Goal: Communication & Community: Answer question/provide support

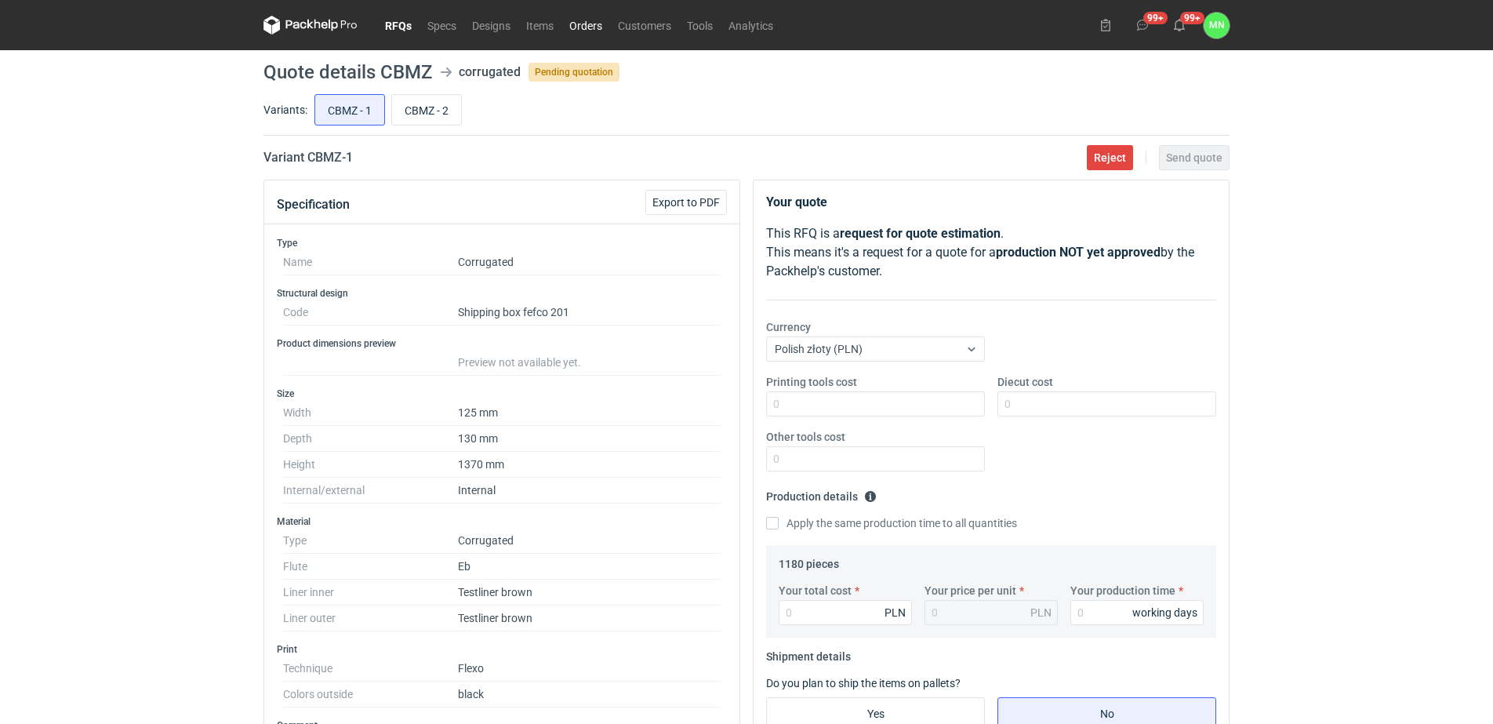
click at [593, 29] on link "Orders" at bounding box center [585, 25] width 49 height 19
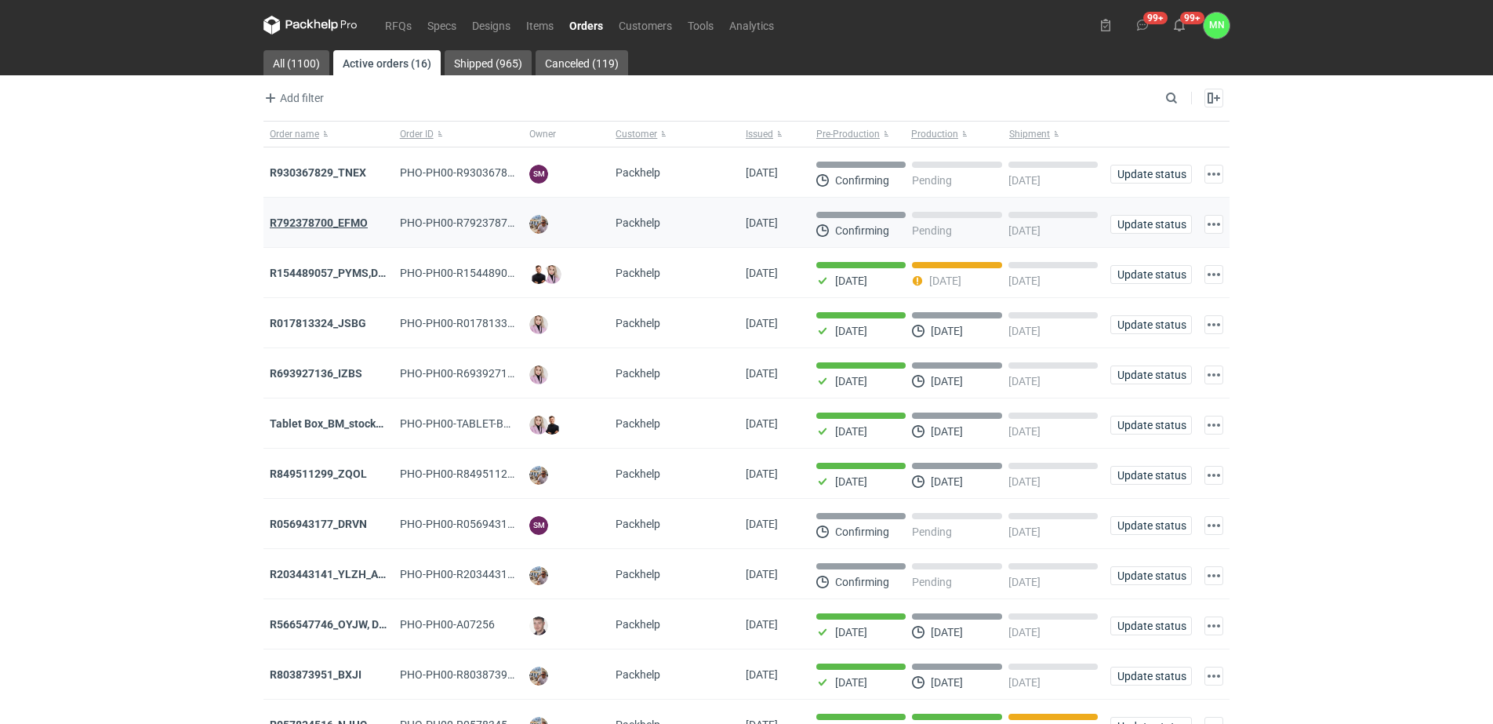
click at [351, 222] on strong "R792378700_EFMO" at bounding box center [319, 222] width 98 height 13
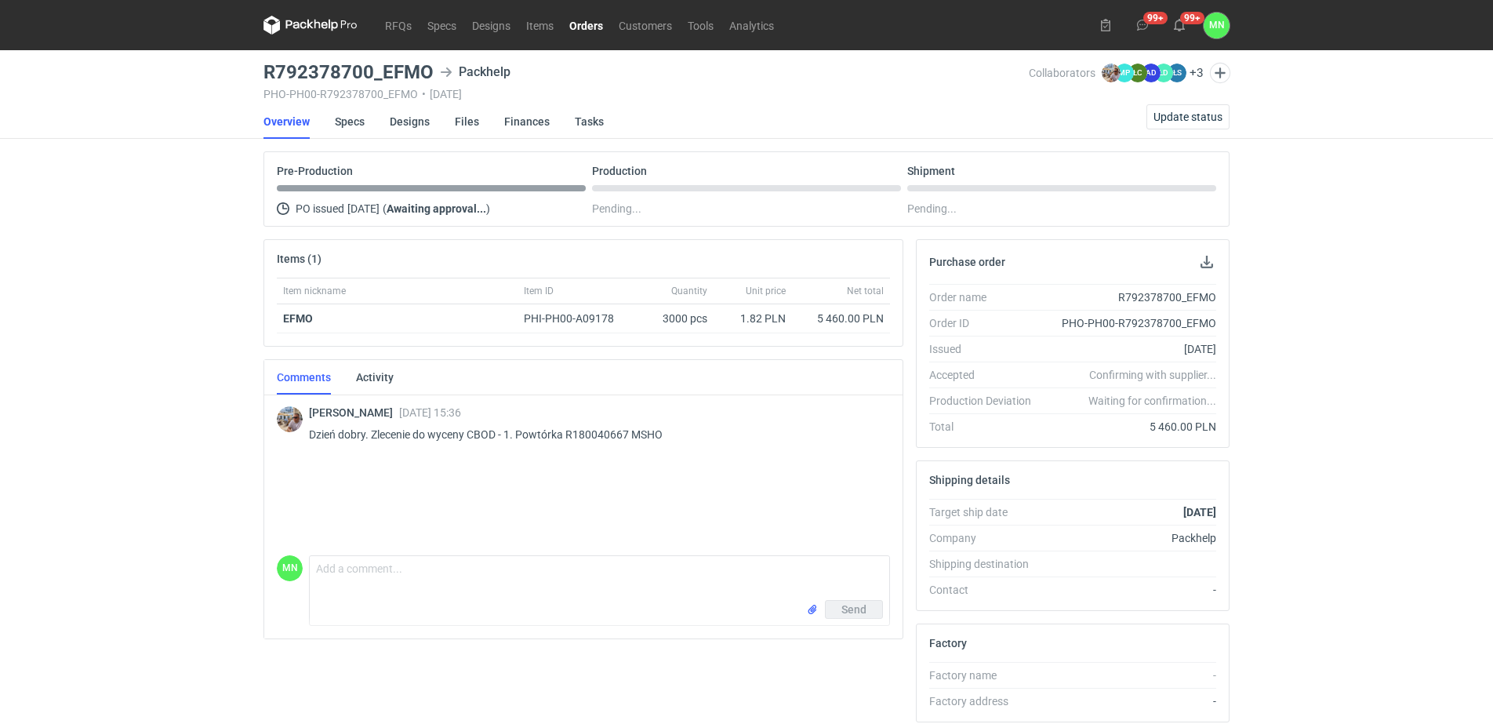
click at [582, 27] on link "Orders" at bounding box center [585, 25] width 49 height 19
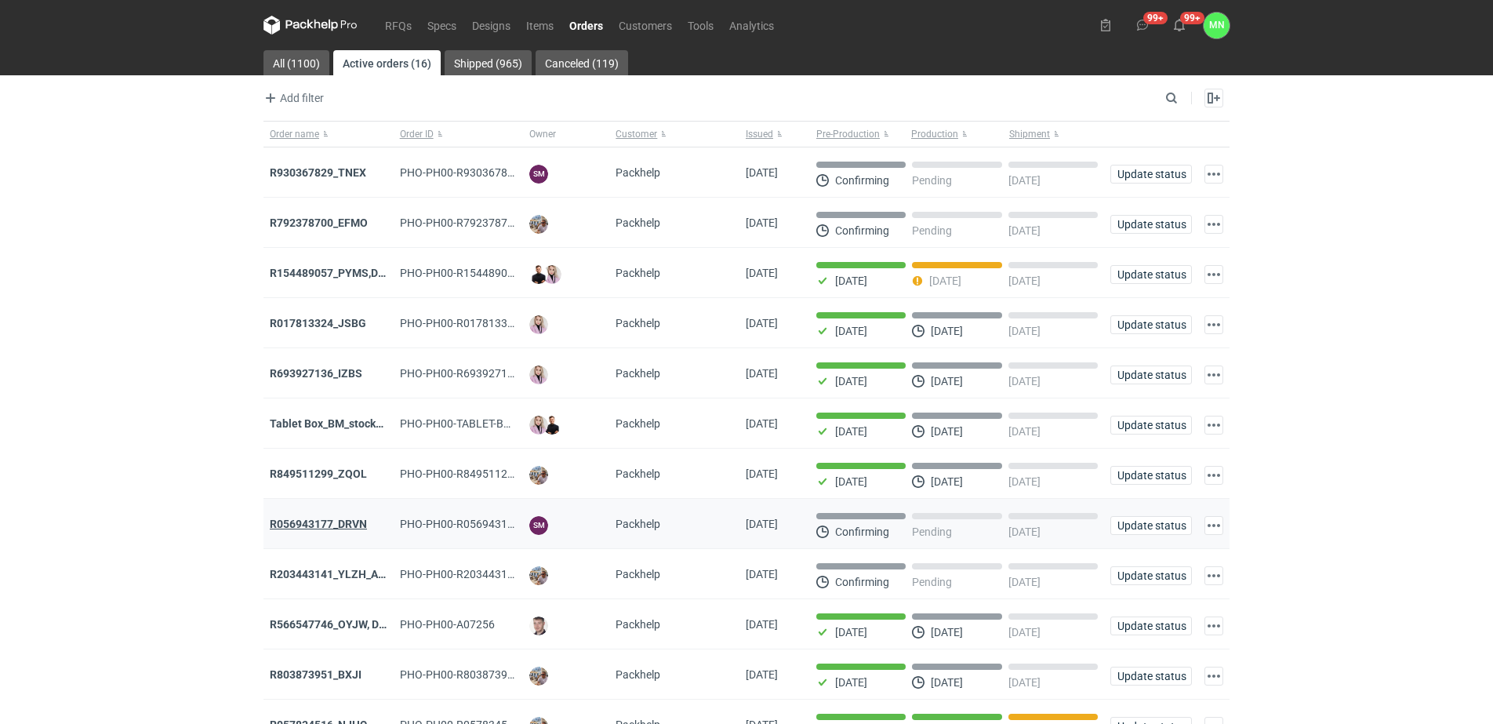
click at [350, 529] on strong "R056943177_DRVN" at bounding box center [318, 523] width 97 height 13
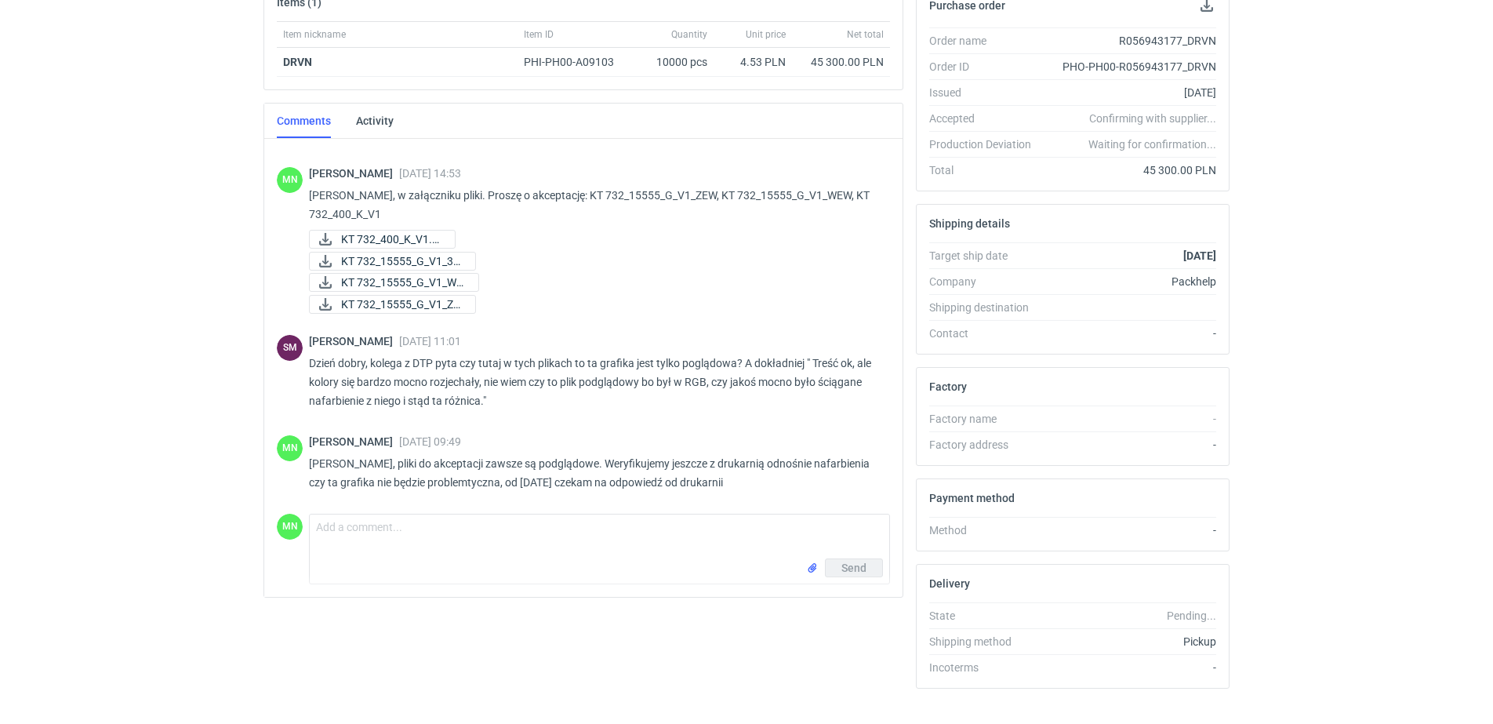
scroll to position [284, 0]
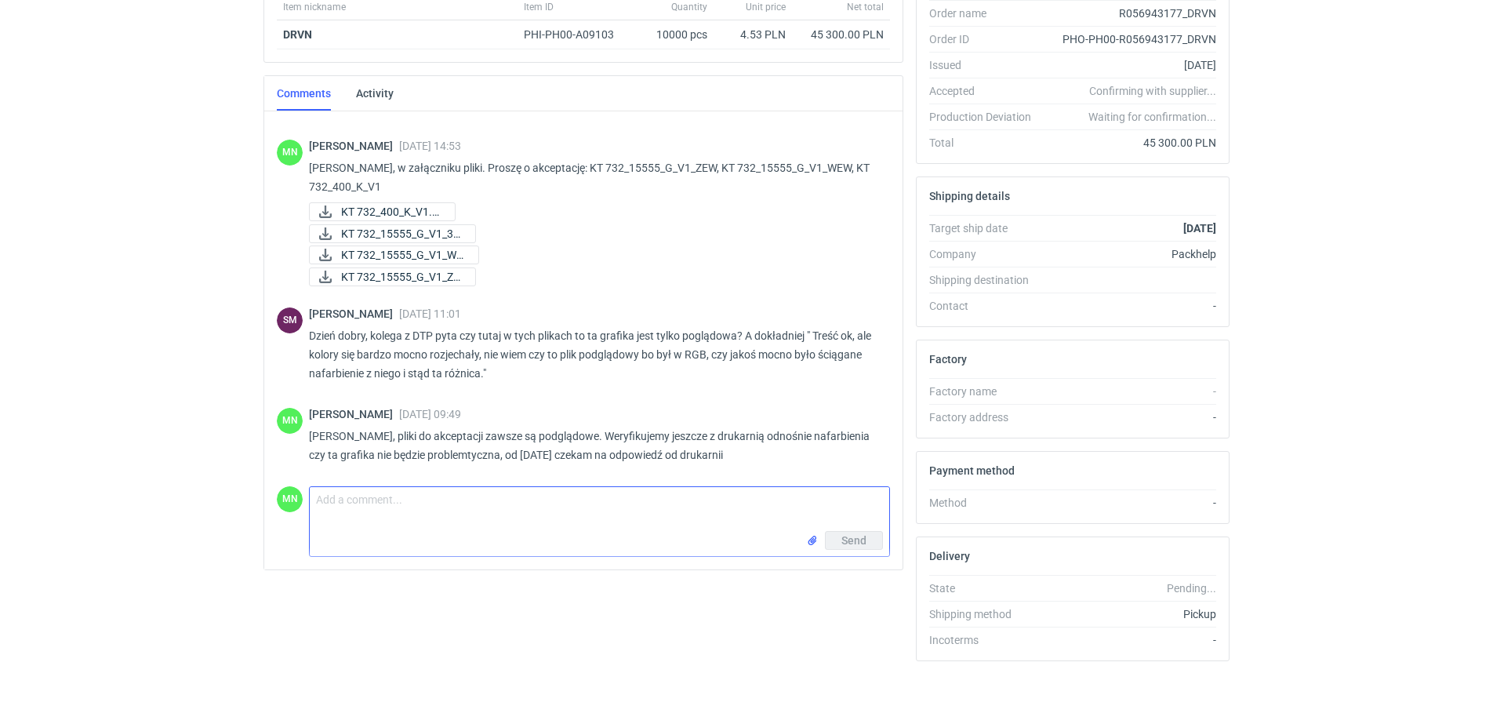
click at [473, 512] on textarea "Comment message" at bounding box center [599, 509] width 579 height 44
click at [484, 505] on textarea "Panie Sebstianie, mam odpowiedź odnośnie grafiki z" at bounding box center [599, 509] width 579 height 44
click at [688, 506] on textarea "Panie Sebstianie, mam odpowiedź z drukarni odnośnie grafiki z" at bounding box center [599, 509] width 579 height 44
paste textarea "Mogą być problemy, wszystko jest z CMYK-a – Najlepiej uprościć grafikę i ciemne…"
type textarea "[PERSON_NAME], mam odpowiedź z drukarni odnośnie grafiki: Mogą być problemy, ws…"
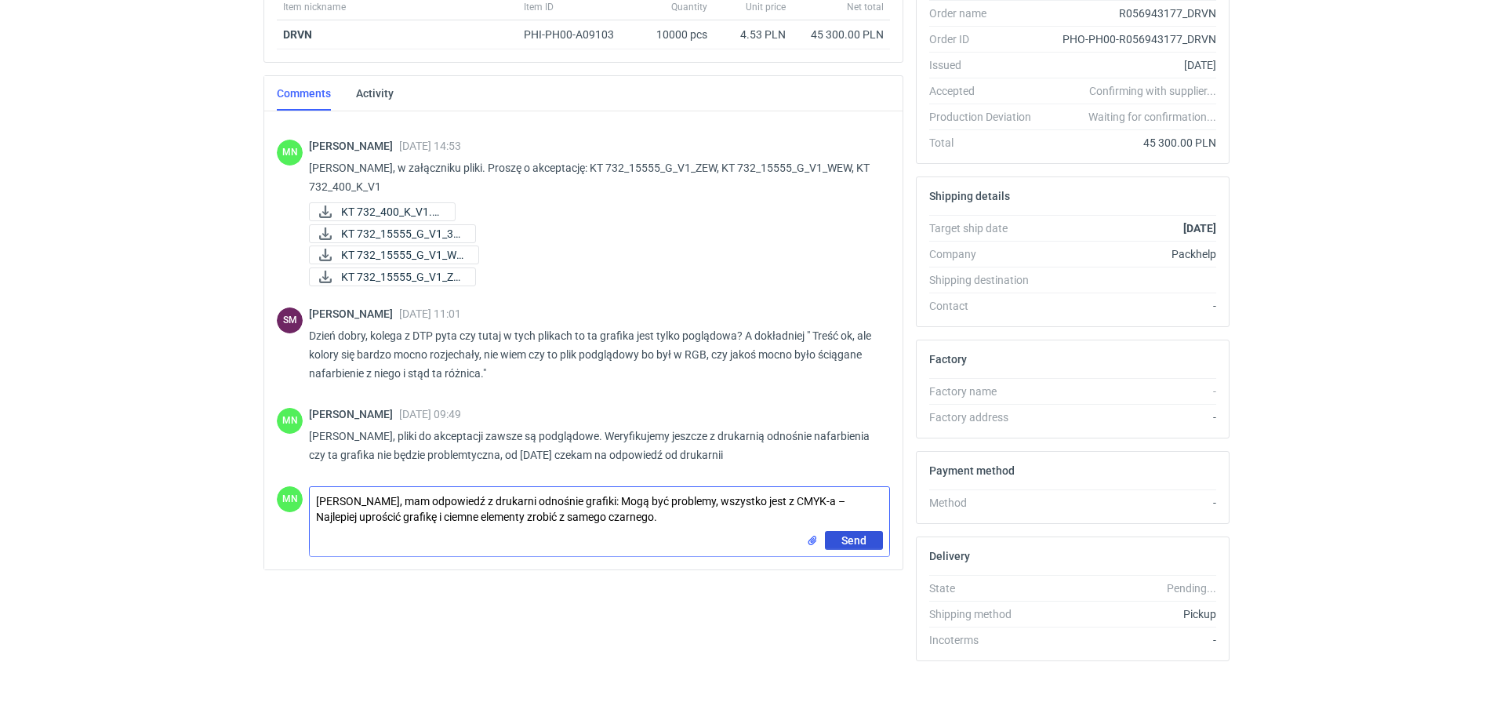
click at [833, 540] on button "Send" at bounding box center [854, 540] width 58 height 19
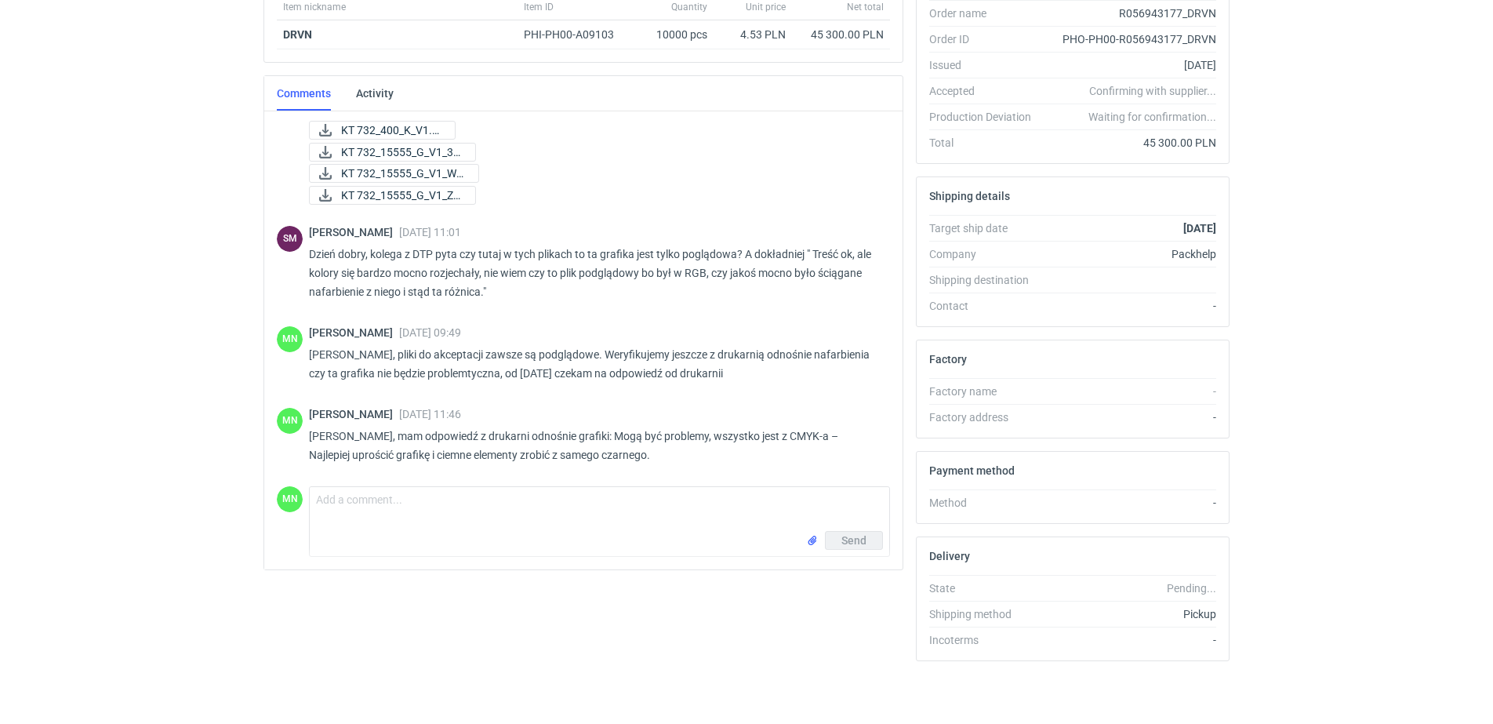
scroll to position [190, 0]
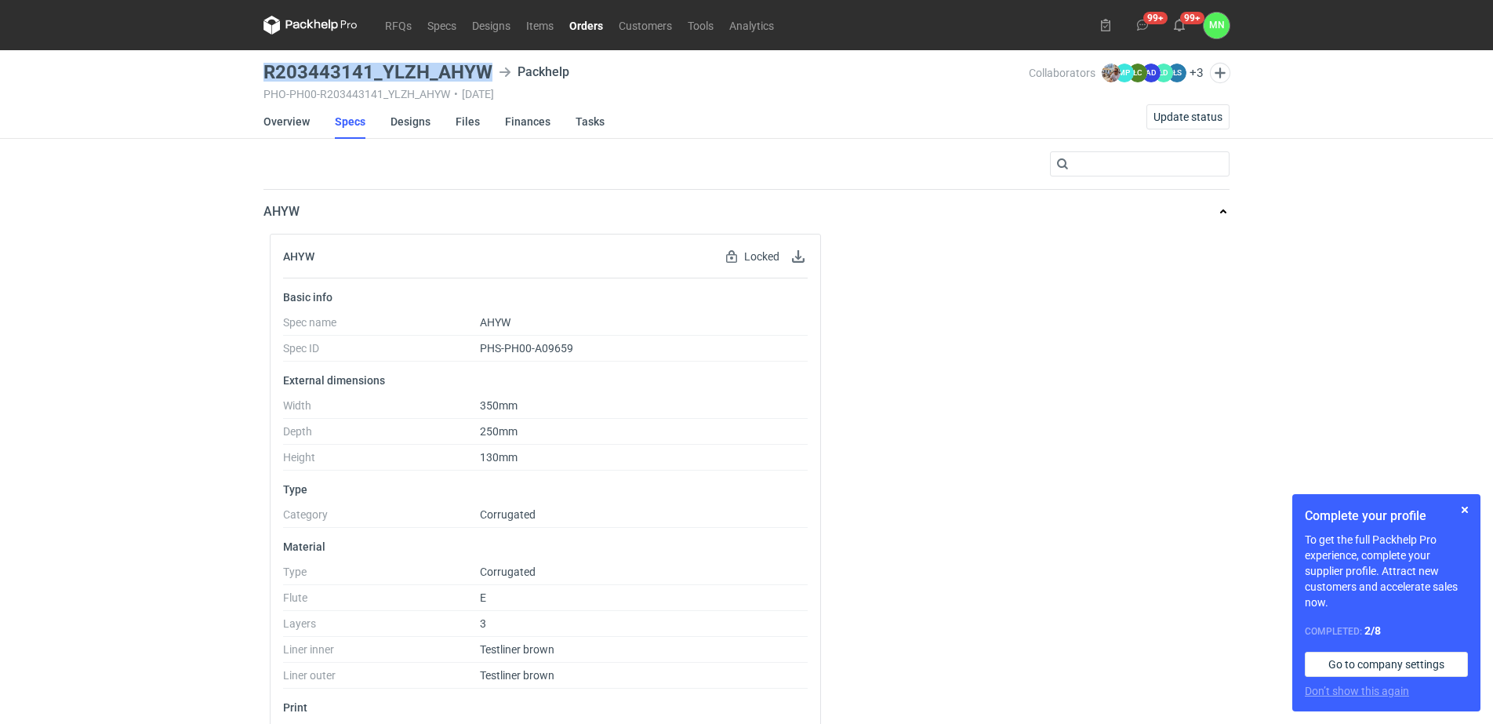
click at [586, 21] on link "Orders" at bounding box center [585, 25] width 49 height 19
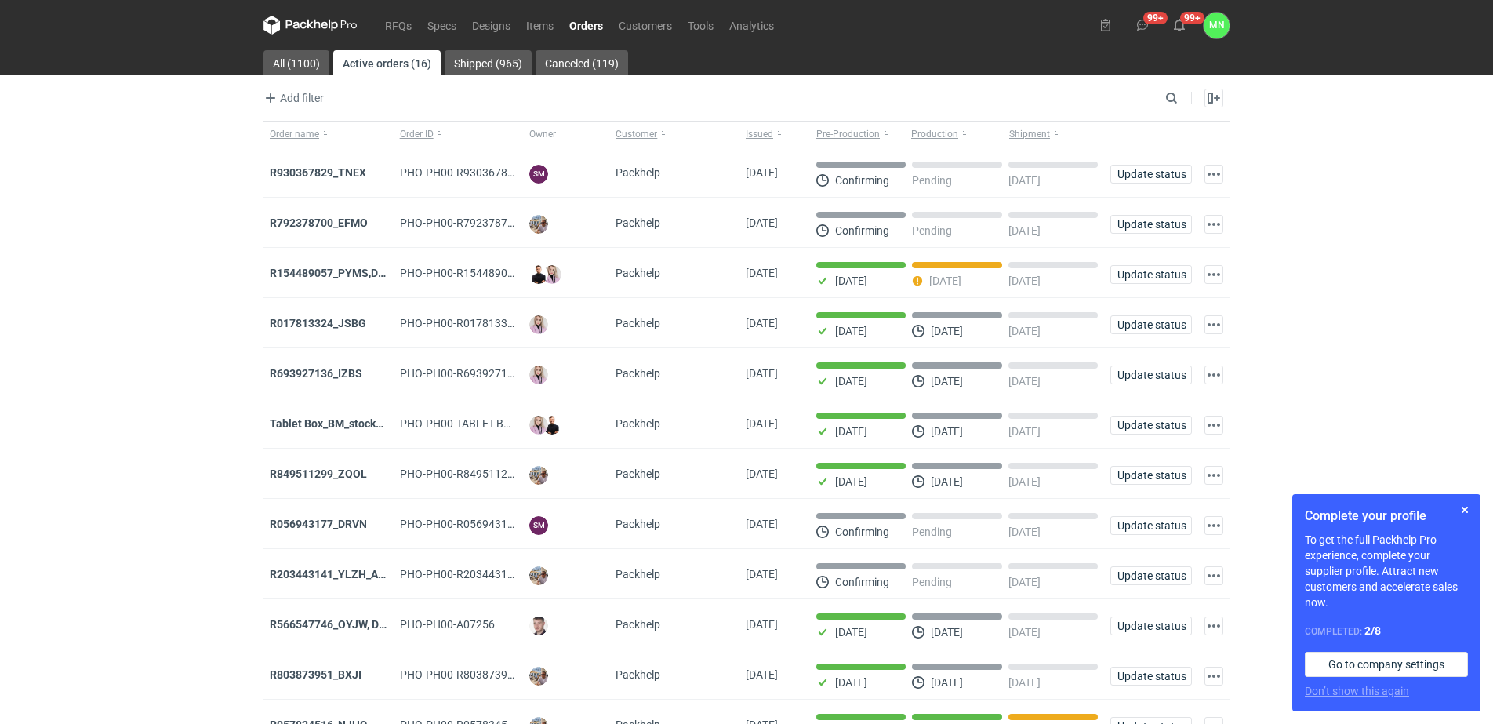
click at [364, 574] on strong "R203443141_YLZH_AHYW" at bounding box center [336, 574] width 132 height 13
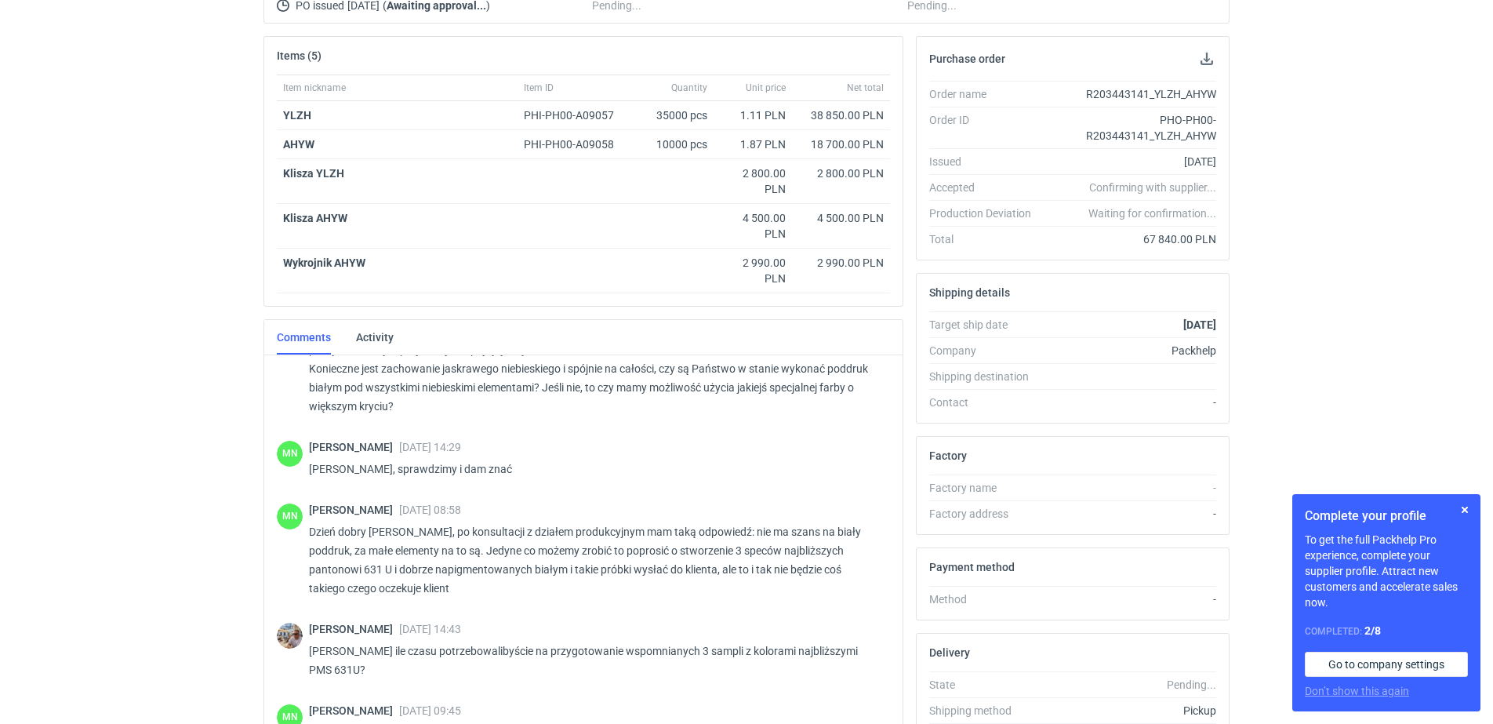
scroll to position [1564, 0]
drag, startPoint x: 673, startPoint y: 552, endPoint x: 569, endPoint y: 579, distance: 107.1
click at [569, 579] on p "Dzień dobry [PERSON_NAME], po konsultacji z działem produkcyjnym mam taką odpow…" at bounding box center [593, 561] width 568 height 75
copy p "o stworzenie 3 speców najbliższych pantonowi 631 U i dobrze napigmentowanych bi…"
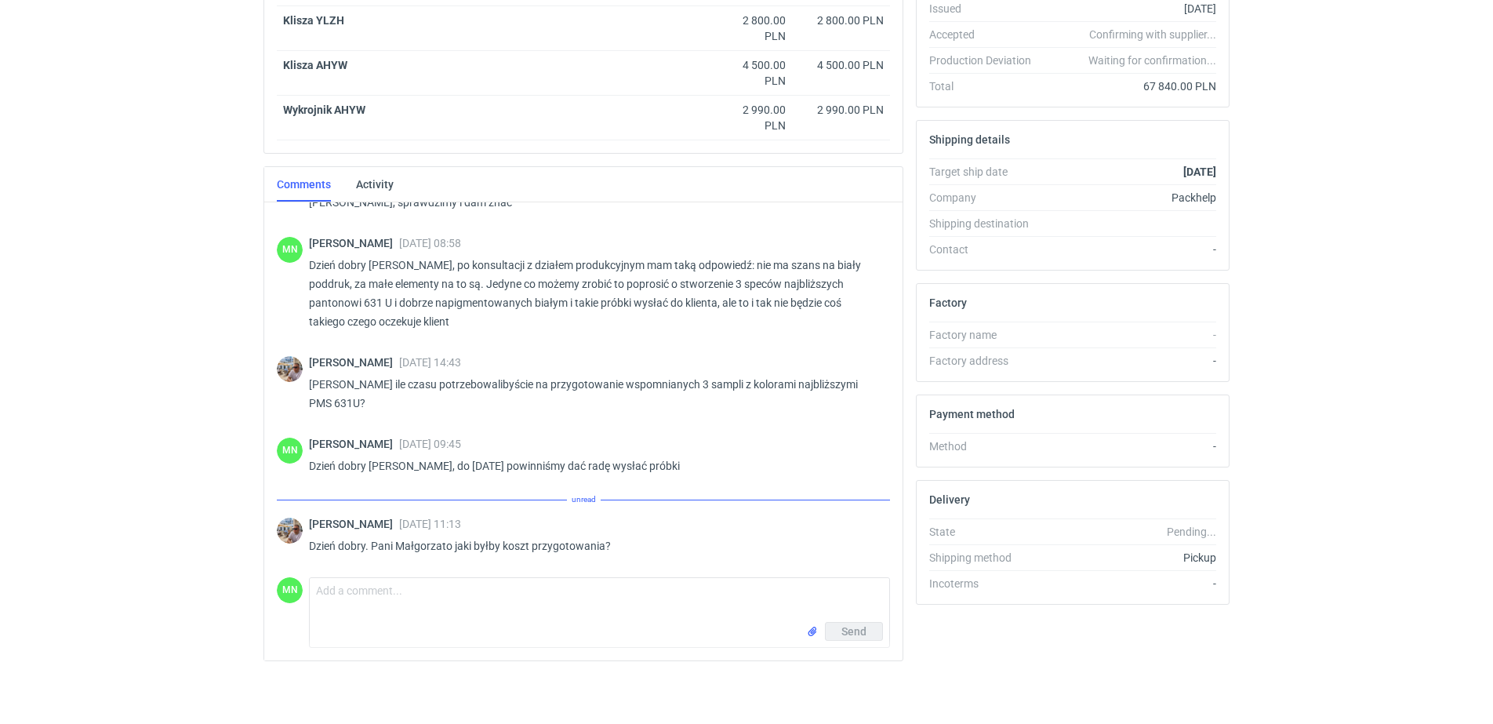
scroll to position [1912, 0]
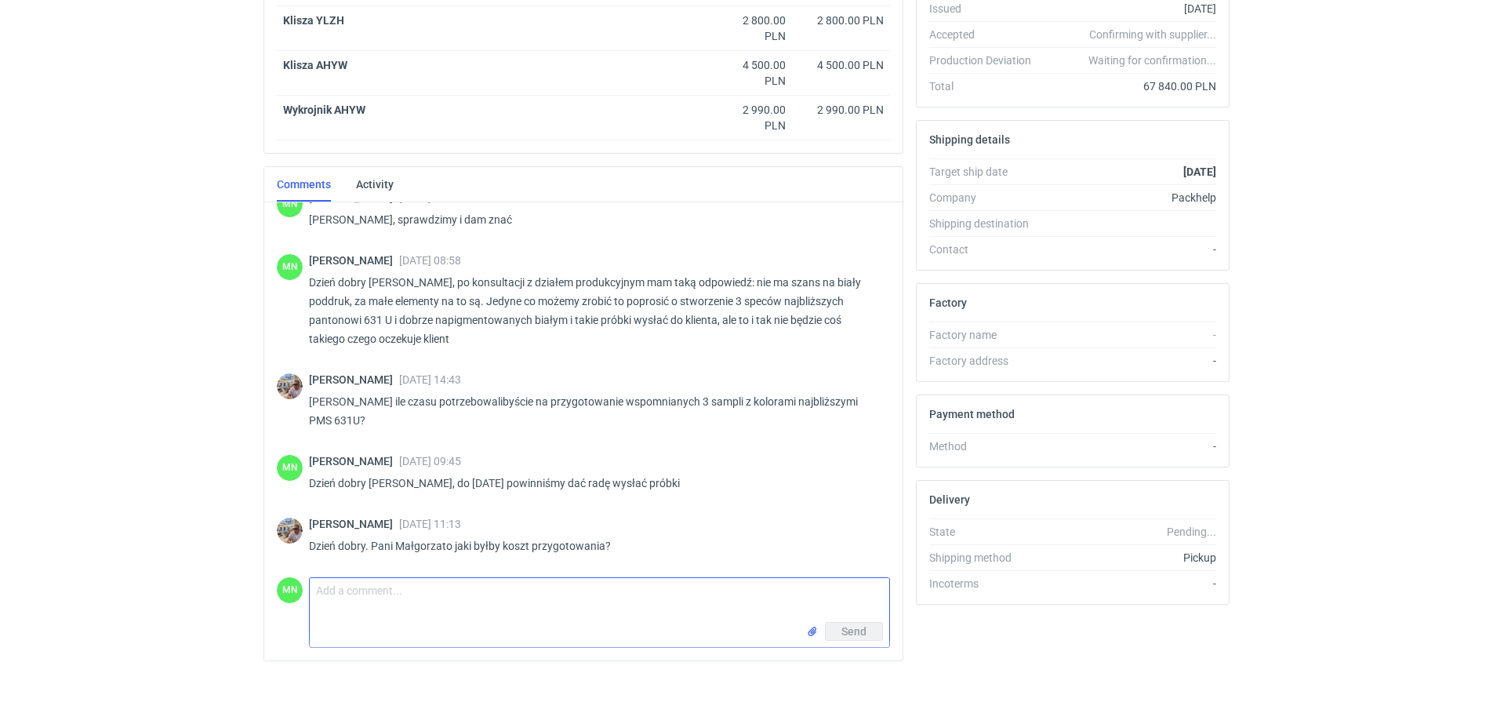
click at [495, 601] on textarea "Comment message" at bounding box center [599, 600] width 579 height 44
type textarea "takie próbki wykonamy bezkosztowo :) ja już zleciłam ich wykonanie :)"
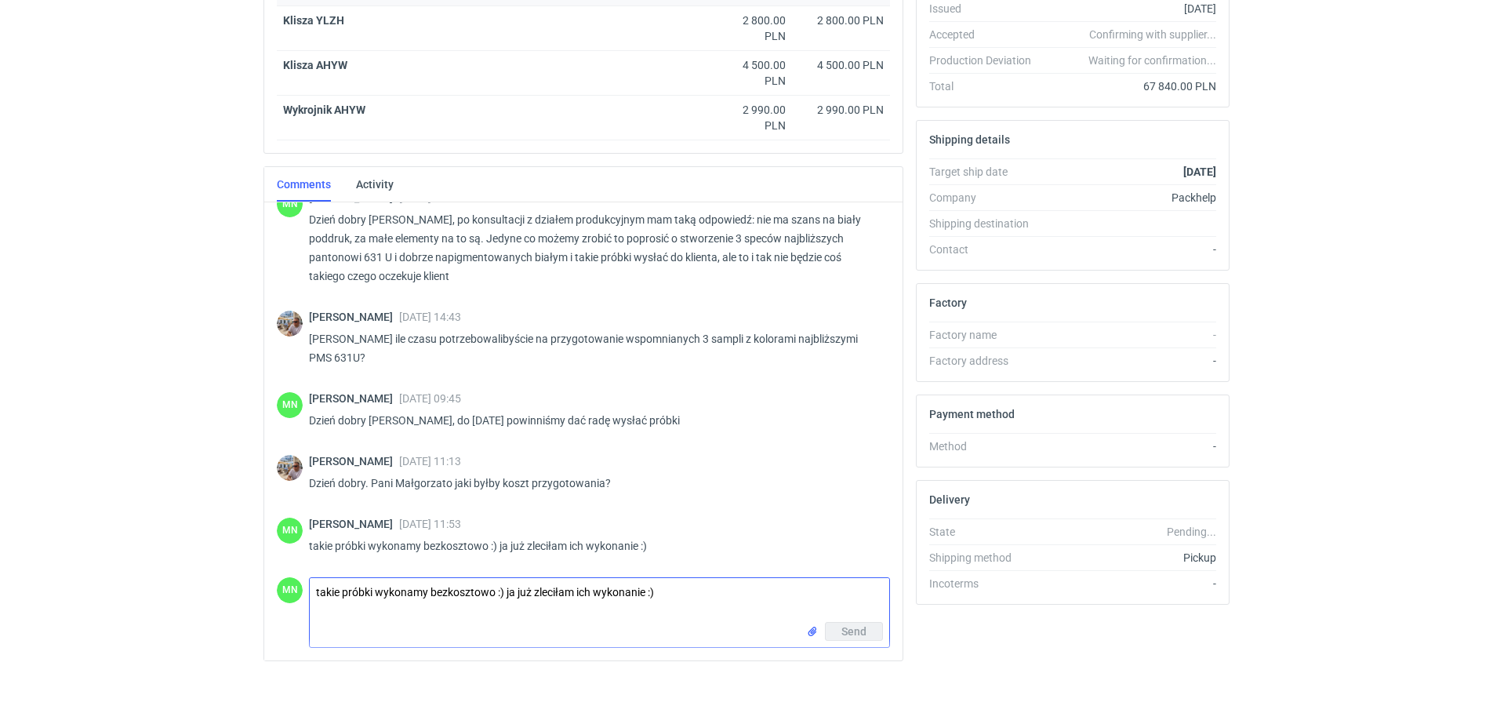
scroll to position [1975, 0]
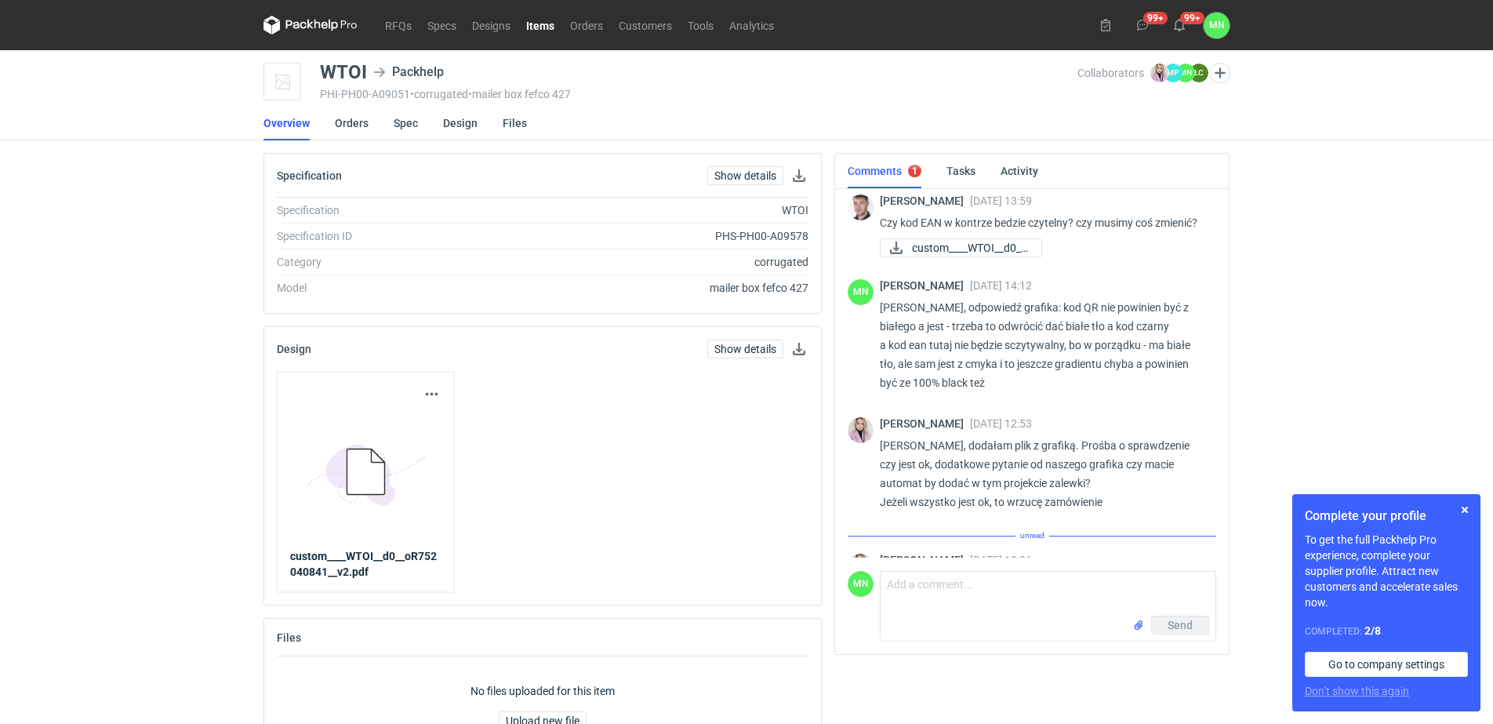
scroll to position [593, 0]
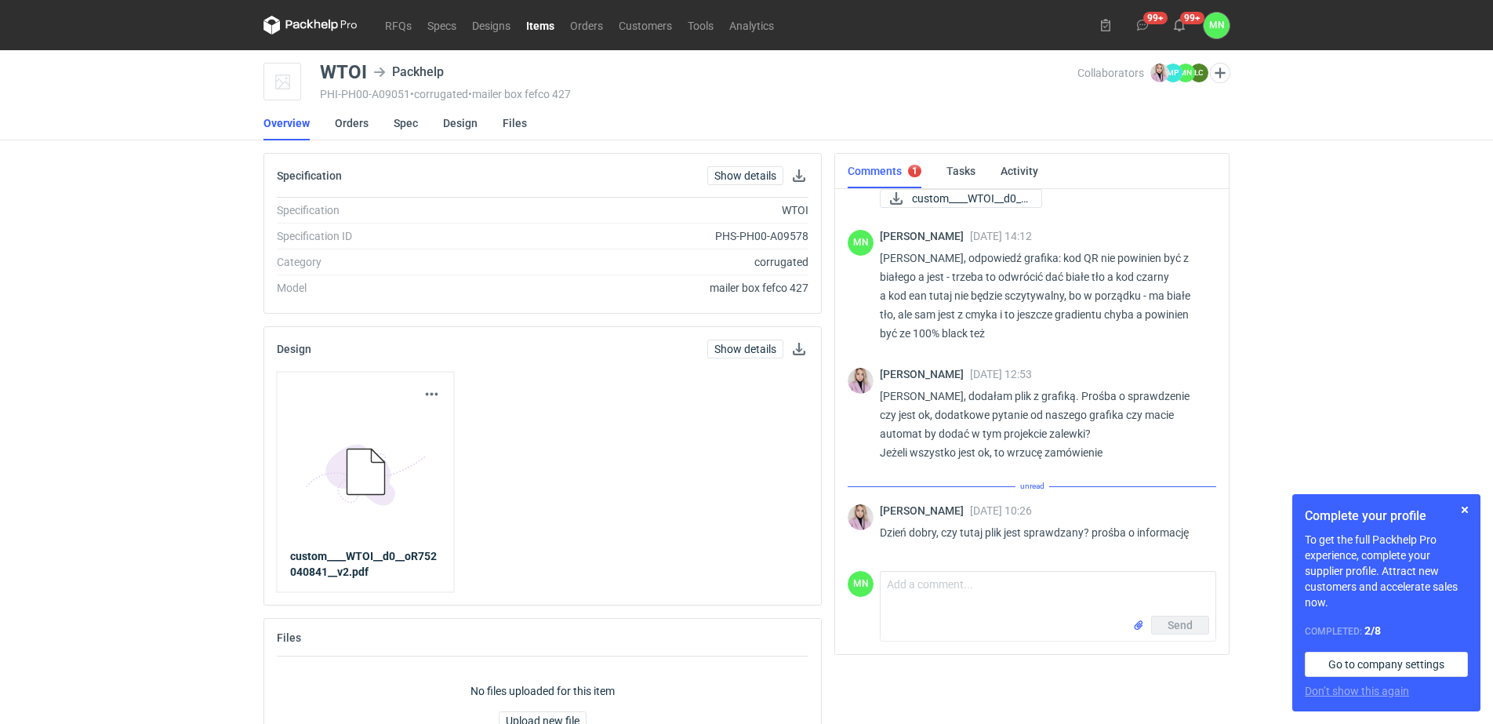
click at [978, 566] on div "MN Comment message Send" at bounding box center [1031, 602] width 368 height 77
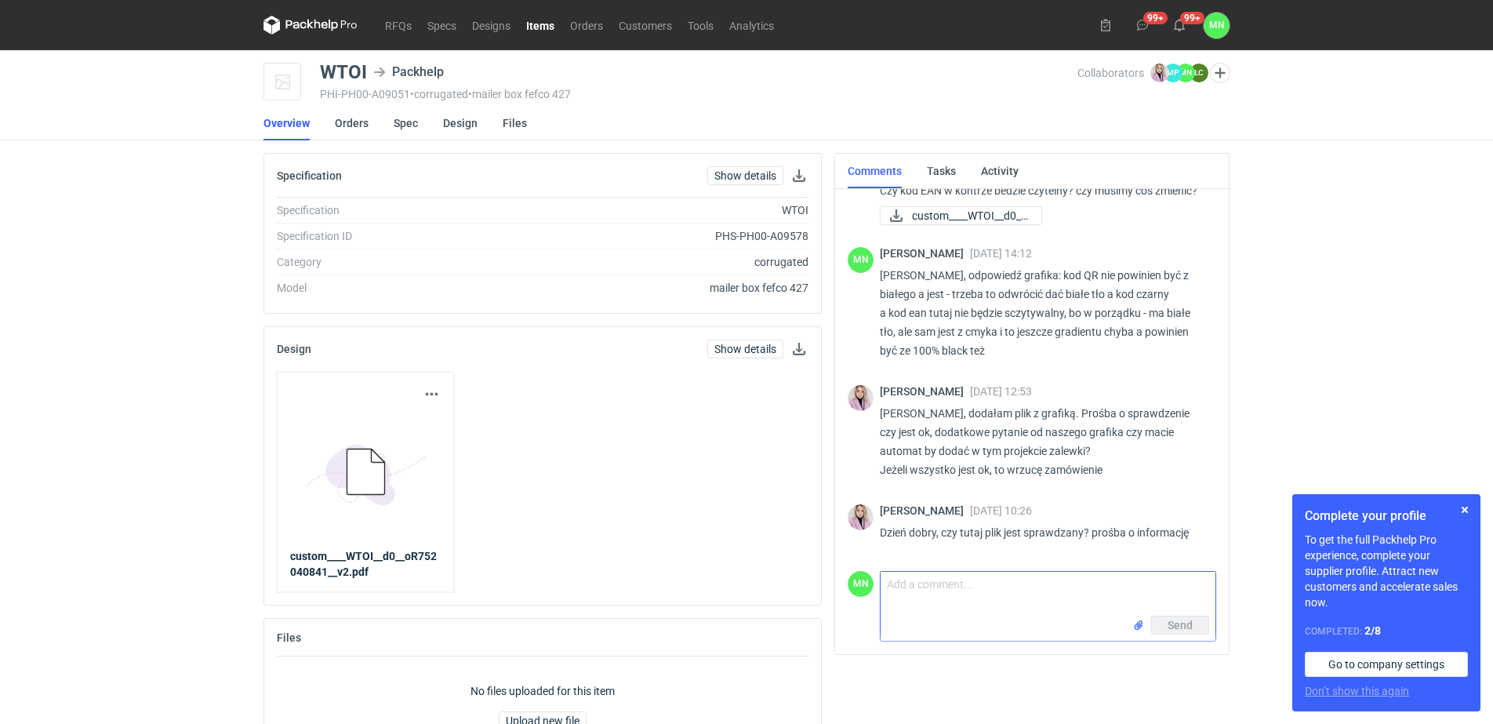
click at [996, 592] on textarea "Comment message" at bounding box center [1047, 594] width 335 height 44
type textarea "Pani Klaudio, grafika została od razu rozpisana do działu projektowego i czekam…"
click at [1187, 622] on span "Send" at bounding box center [1179, 624] width 25 height 11
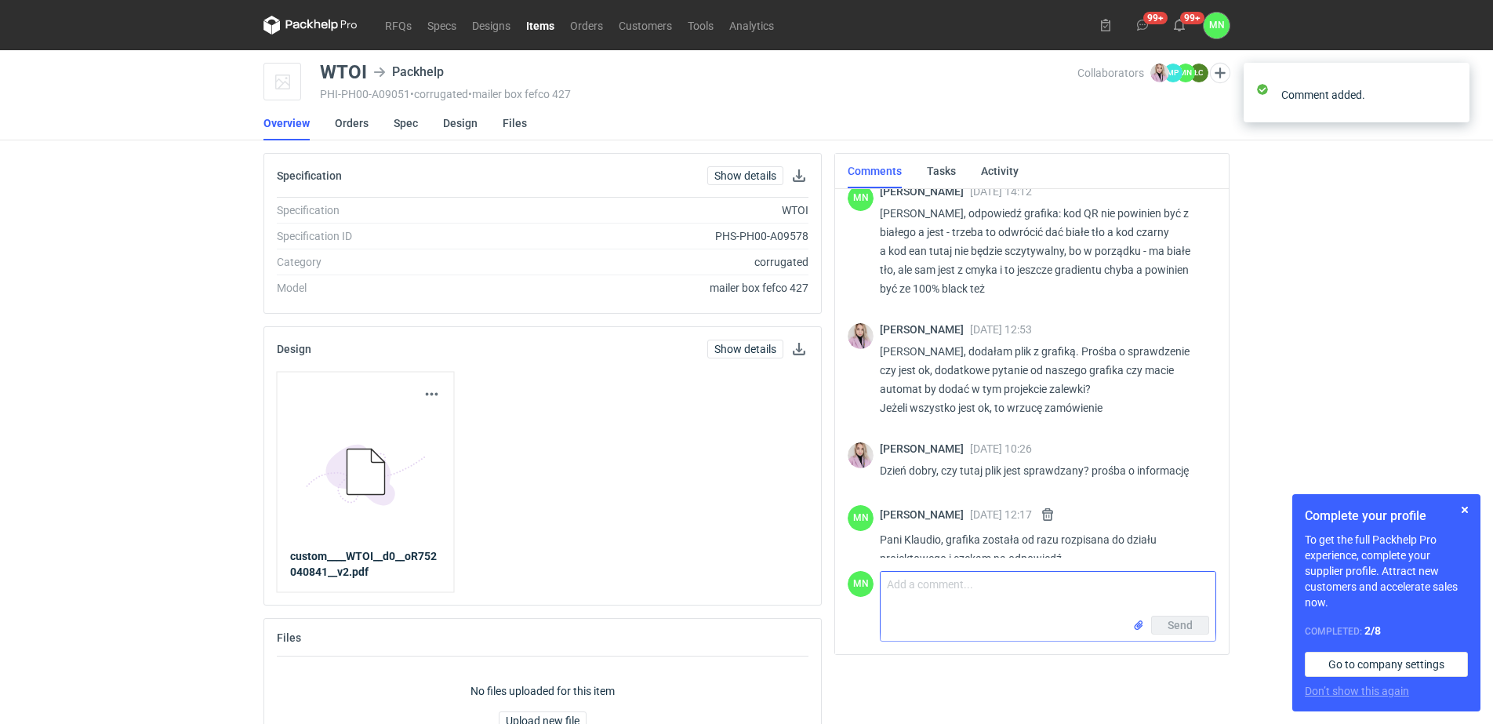
scroll to position [663, 0]
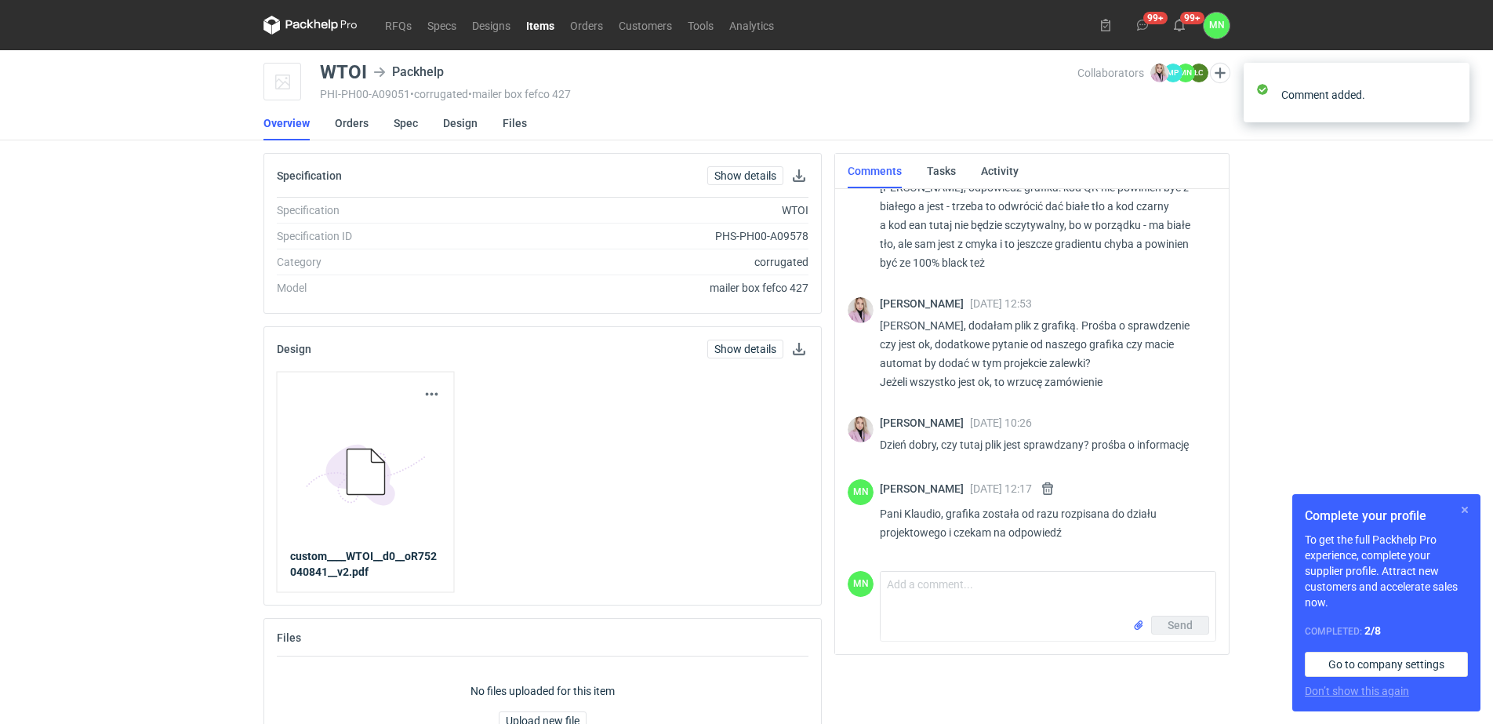
click at [1462, 508] on button "button" at bounding box center [1464, 509] width 19 height 19
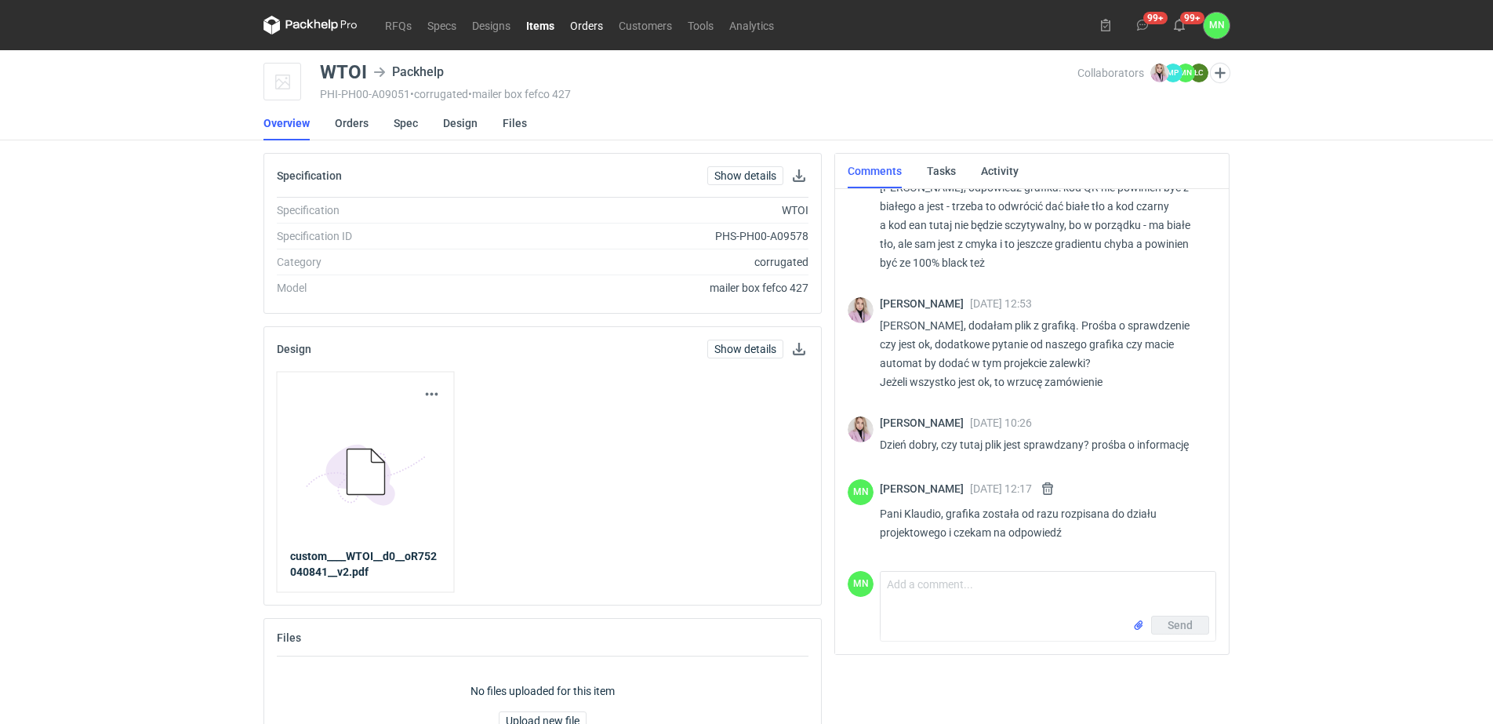
click at [586, 23] on link "Orders" at bounding box center [586, 25] width 49 height 19
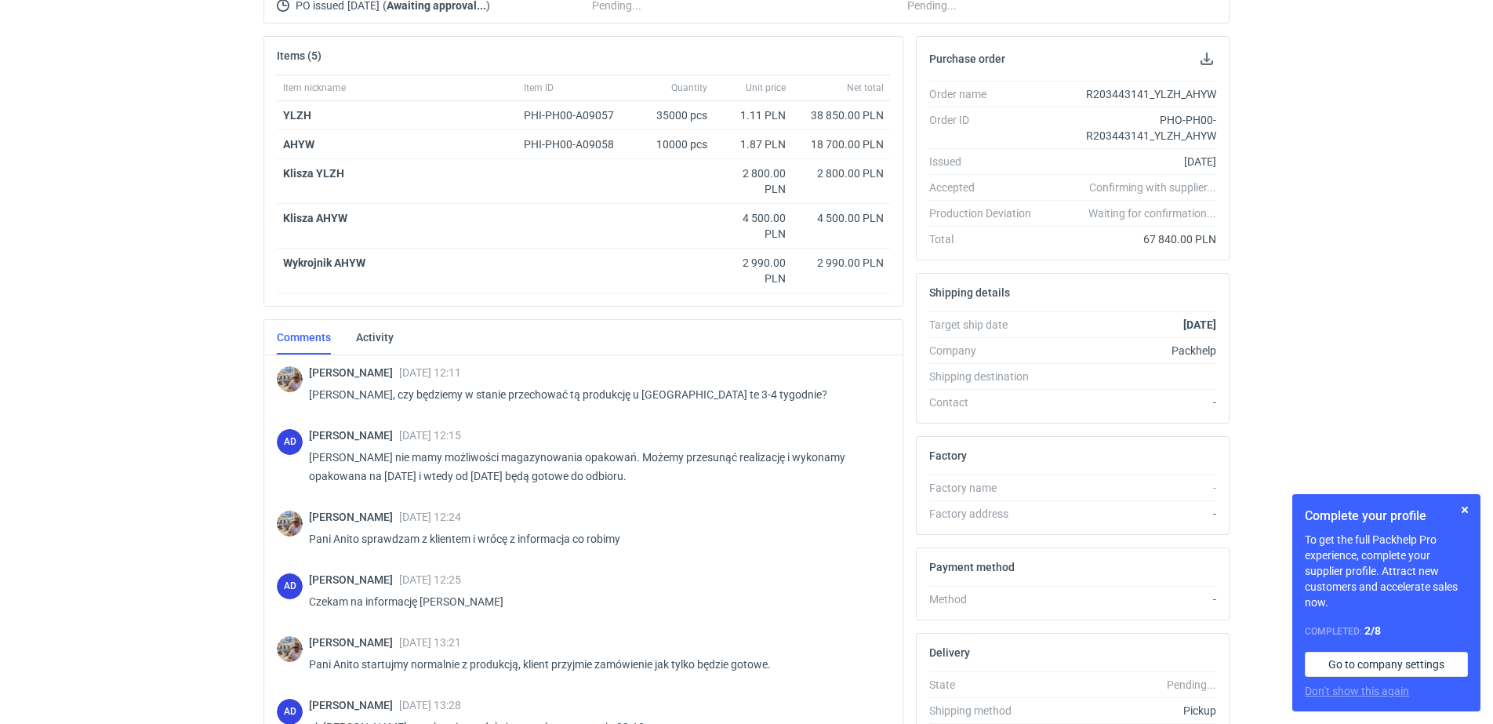
scroll to position [1725, 0]
